Goal: Information Seeking & Learning: Learn about a topic

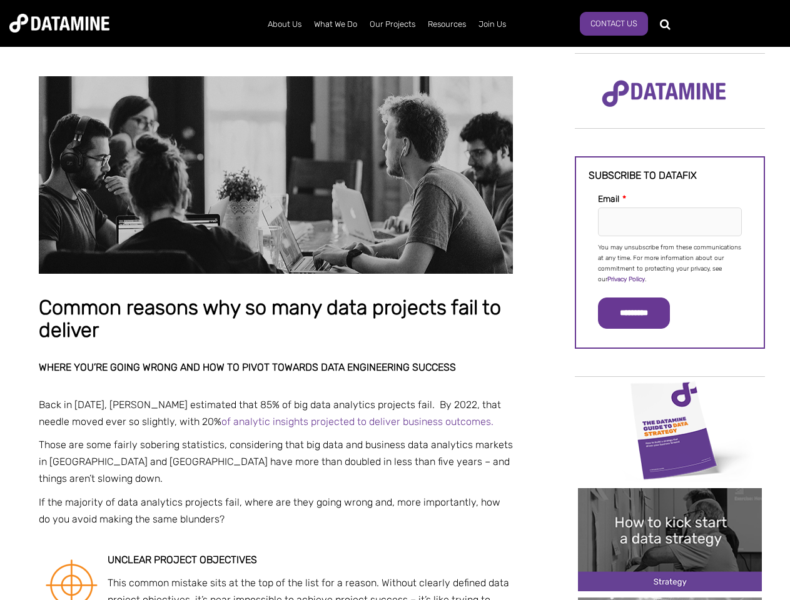
click at [670, 263] on p "You may unsubscribe from these communications at any time. For more information…" at bounding box center [670, 264] width 144 height 43
click at [641, 313] on input "*********" at bounding box center [634, 313] width 72 height 31
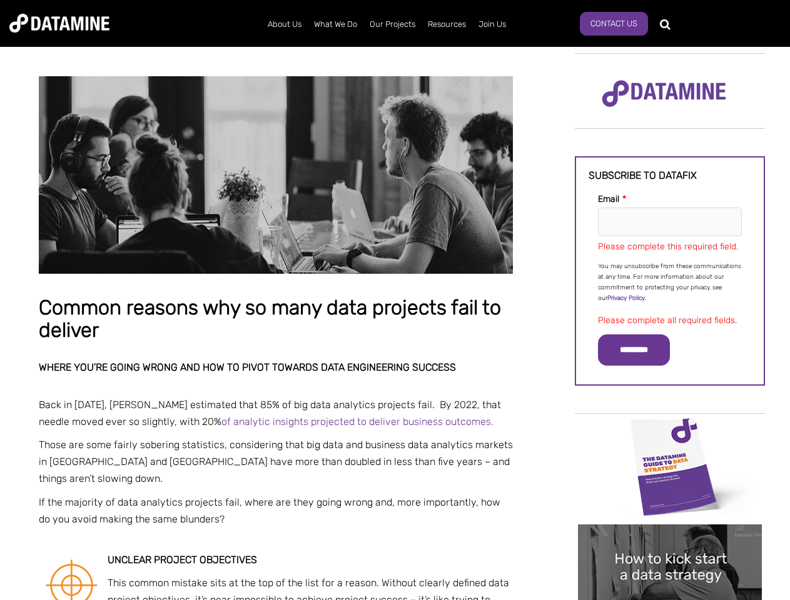
click at [670, 429] on img "Image grid with {{ image_count }} images." at bounding box center [670, 466] width 184 height 103
click at [670, 429] on div "✕" at bounding box center [395, 300] width 790 height 600
click at [670, 539] on div "✕" at bounding box center [395, 300] width 790 height 600
click at [670, 539] on img "Image grid with {{ image_count }} images." at bounding box center [670, 575] width 184 height 103
click at [670, 599] on div "✕" at bounding box center [395, 300] width 790 height 600
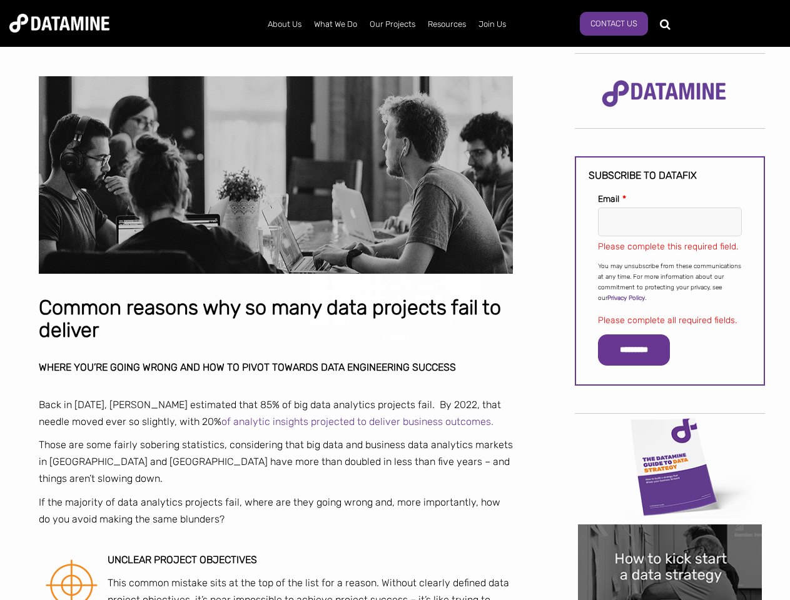
click at [670, 599] on div "✕" at bounding box center [395, 300] width 790 height 600
